Goal: Find specific page/section: Find specific page/section

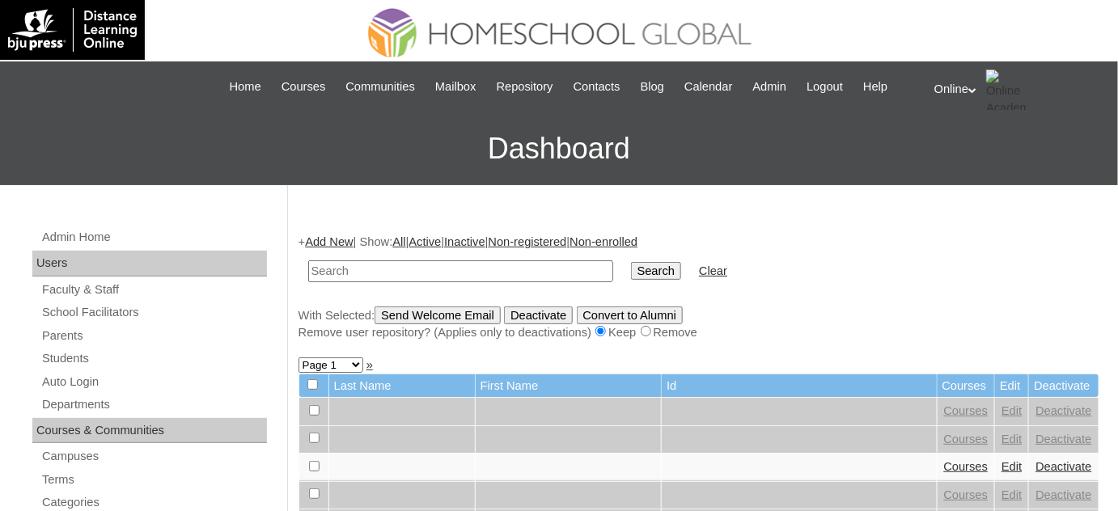
click at [447, 272] on input "text" at bounding box center [460, 271] width 305 height 22
type input "jia carleen"
click at [631, 262] on input "Search" at bounding box center [656, 271] width 50 height 18
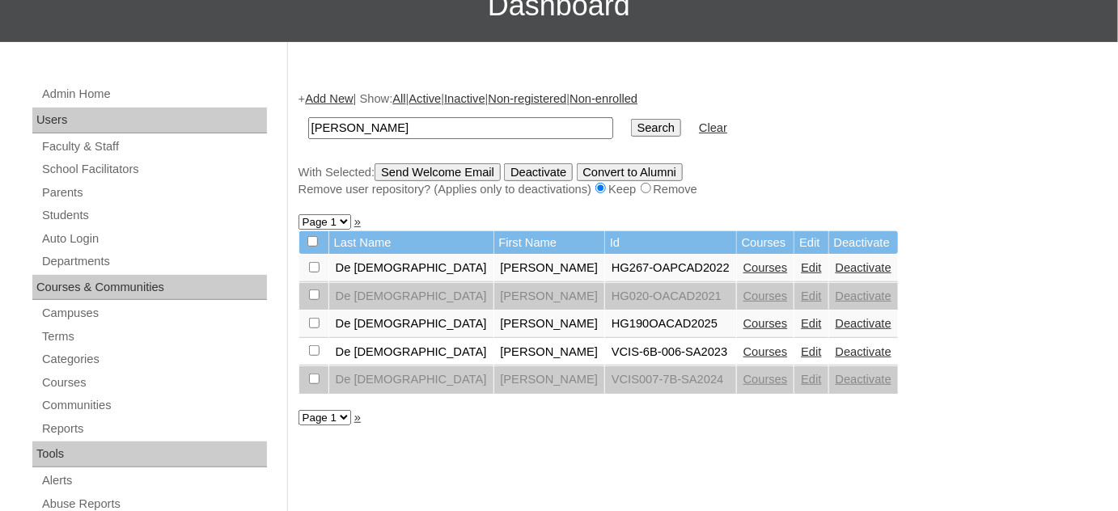
scroll to position [146, 0]
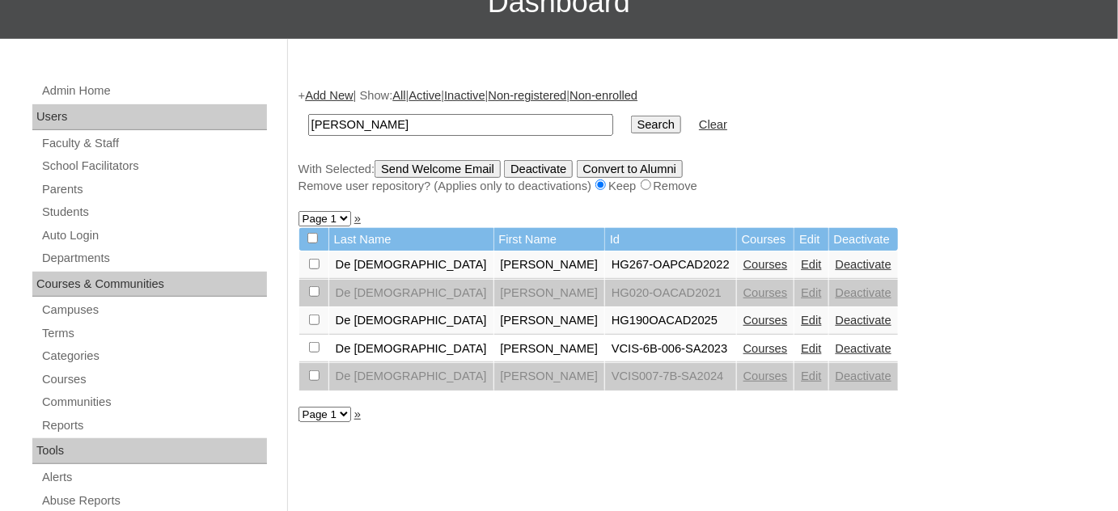
click at [743, 320] on link "Courses" at bounding box center [765, 320] width 44 height 13
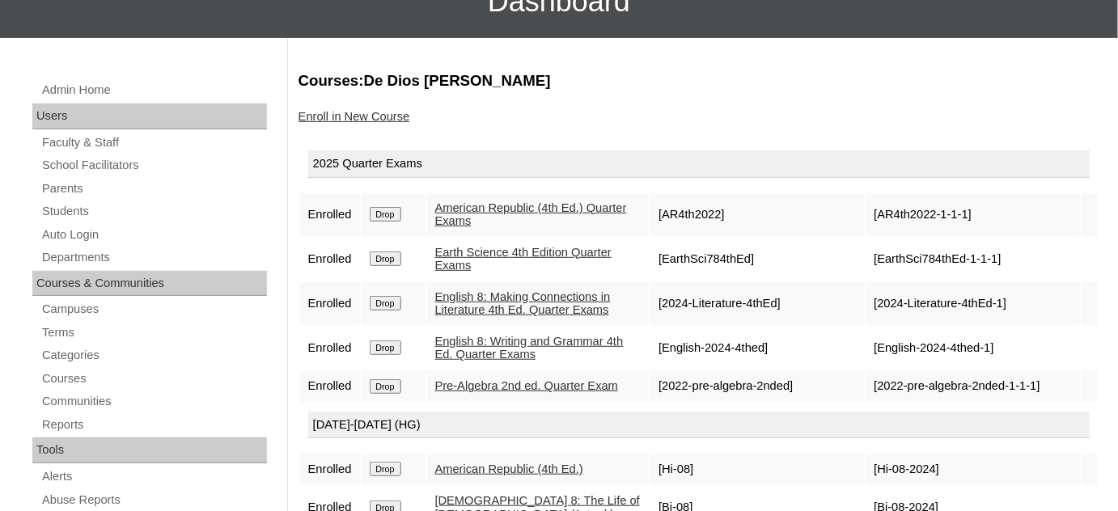
scroll to position [146, 0]
